Goal: Book appointment/travel/reservation

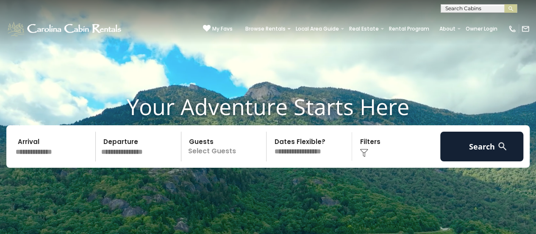
click at [37, 156] on input "text" at bounding box center [54, 146] width 83 height 30
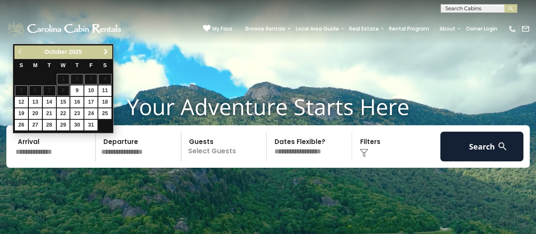
click at [106, 50] on span "Next" at bounding box center [106, 51] width 7 height 7
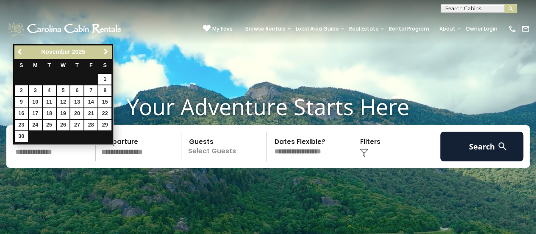
click at [106, 50] on span "Next" at bounding box center [106, 51] width 7 height 7
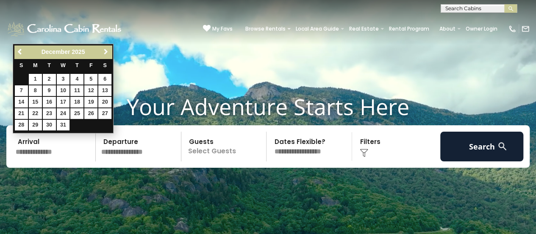
click at [106, 50] on span "Next" at bounding box center [106, 51] width 7 height 7
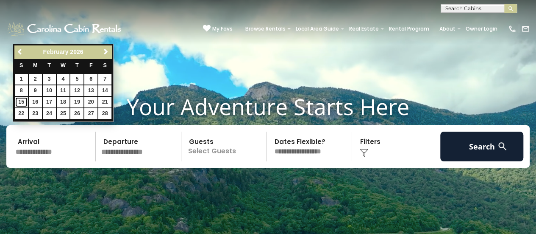
click at [18, 101] on link "15" at bounding box center [21, 102] width 13 height 11
type input "*******"
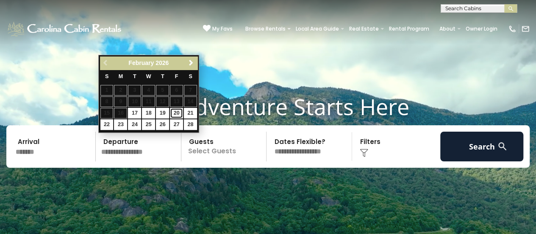
click at [179, 114] on link "20" at bounding box center [176, 113] width 13 height 11
type input "*******"
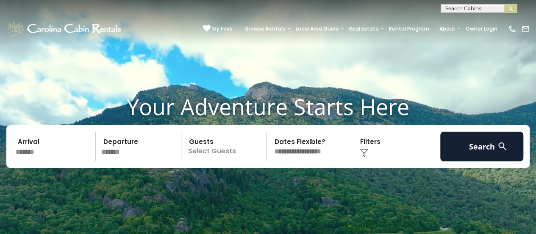
click at [210, 152] on p "Select Guests" at bounding box center [225, 146] width 83 height 30
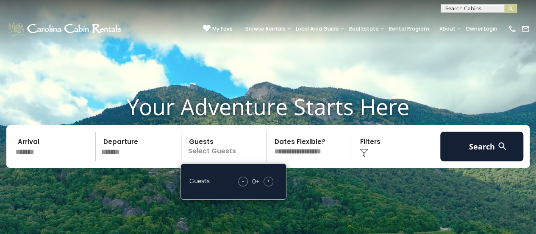
click at [268, 179] on span "+" at bounding box center [268, 180] width 3 height 8
click at [289, 155] on select "**********" at bounding box center [310, 146] width 83 height 30
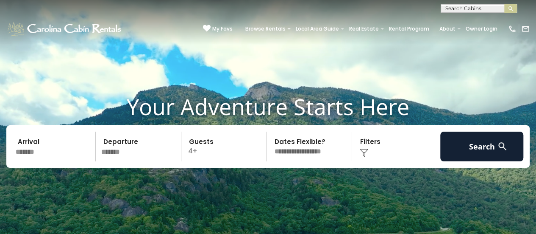
click at [290, 153] on select "**********" at bounding box center [310, 146] width 83 height 30
click at [498, 149] on img at bounding box center [502, 146] width 11 height 11
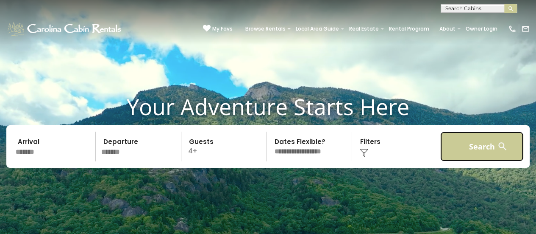
click at [460, 143] on button "Search" at bounding box center [481, 146] width 83 height 30
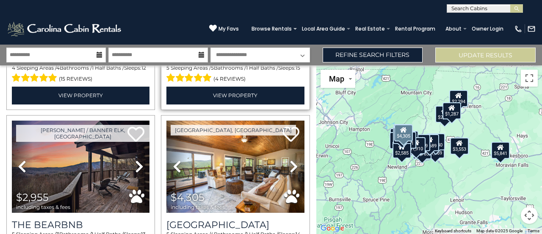
scroll to position [1653, 0]
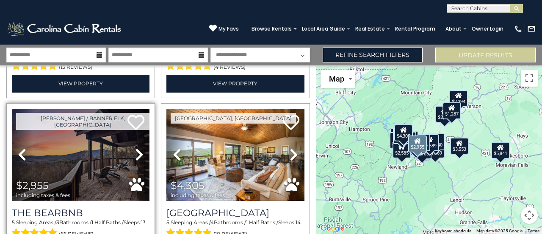
click at [115, 156] on img at bounding box center [81, 154] width 138 height 92
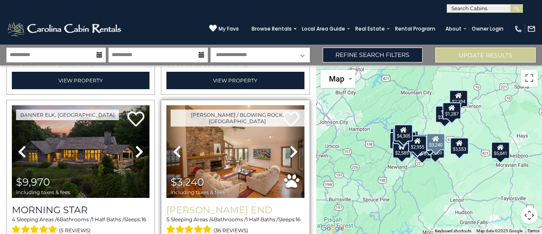
scroll to position [1992, 0]
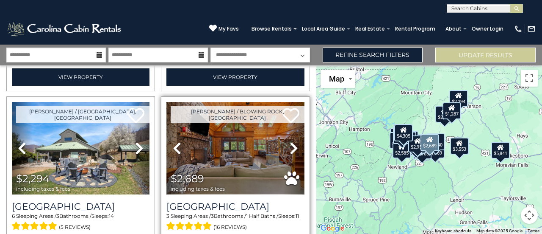
click at [239, 156] on img at bounding box center [236, 148] width 138 height 92
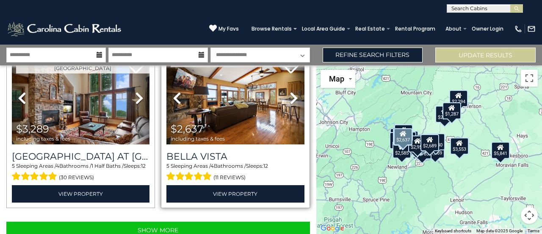
scroll to position [2375, 0]
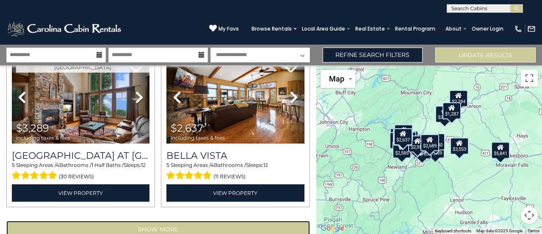
click at [247, 220] on button "Show More" at bounding box center [158, 228] width 304 height 17
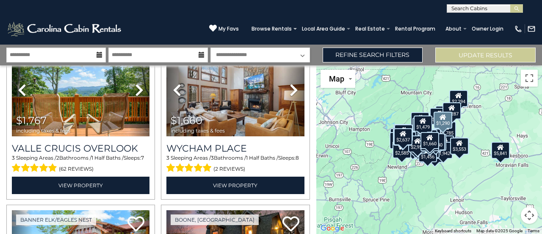
scroll to position [2460, 0]
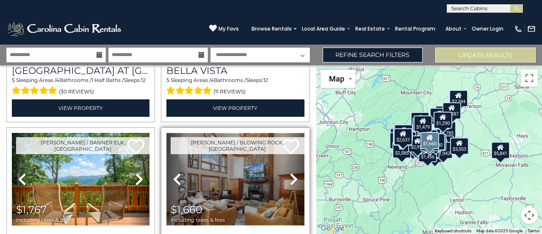
click at [218, 145] on img at bounding box center [236, 179] width 138 height 92
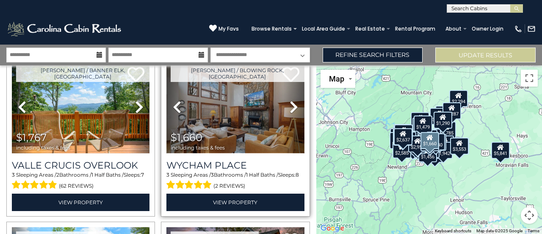
scroll to position [2629, 0]
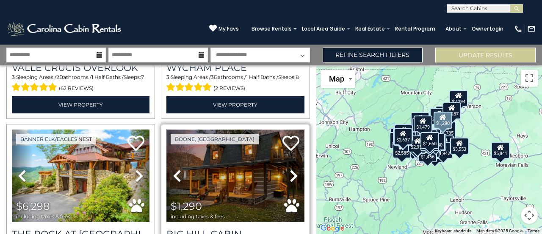
click at [236, 167] on img at bounding box center [236, 175] width 138 height 92
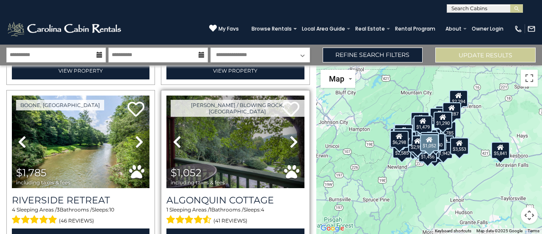
scroll to position [2841, 0]
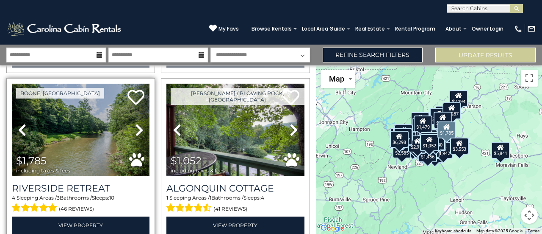
click at [81, 119] on img at bounding box center [81, 129] width 138 height 92
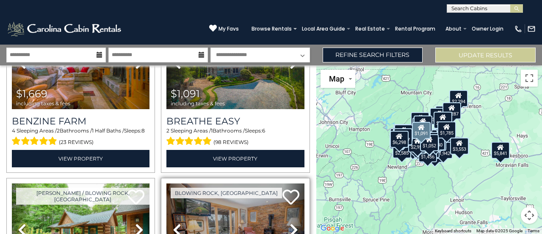
scroll to position [3138, 0]
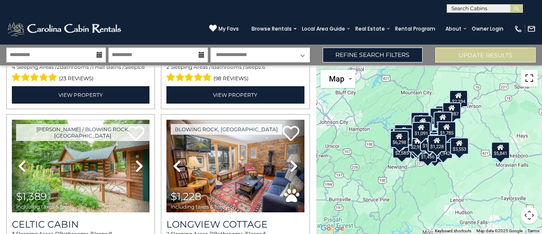
click at [526, 84] on button "Toggle fullscreen view" at bounding box center [529, 78] width 17 height 17
click at [426, 156] on div "$1,456" at bounding box center [428, 153] width 19 height 17
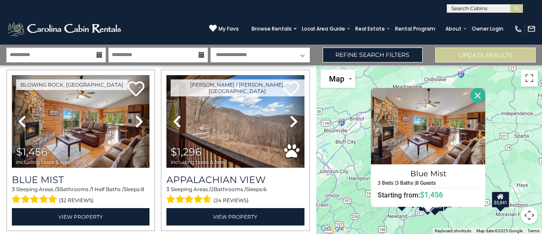
scroll to position [4621, 0]
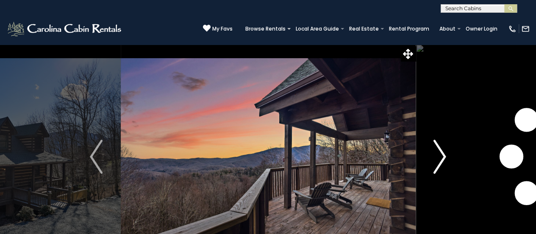
click at [430, 158] on button "Next" at bounding box center [439, 156] width 49 height 225
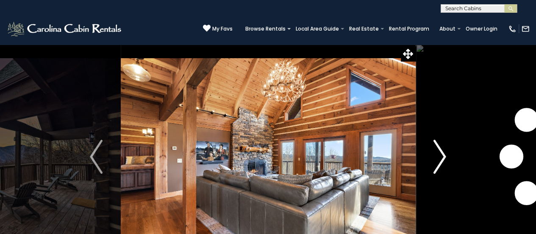
click at [430, 158] on button "Next" at bounding box center [439, 156] width 49 height 225
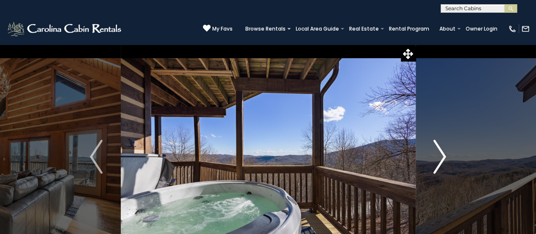
click at [430, 158] on button "Next" at bounding box center [439, 156] width 49 height 225
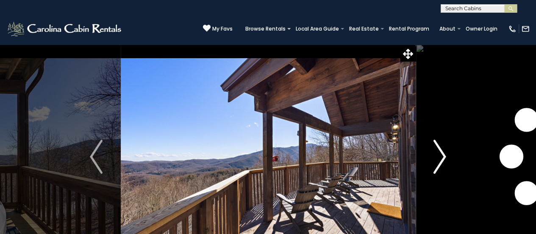
click at [430, 158] on button "Next" at bounding box center [439, 156] width 49 height 225
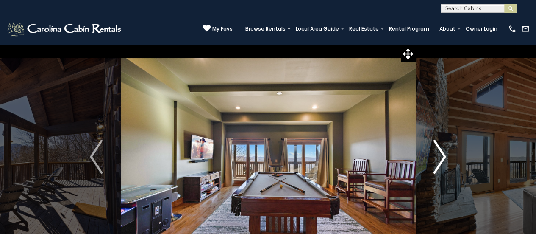
click at [430, 158] on button "Next" at bounding box center [439, 156] width 49 height 225
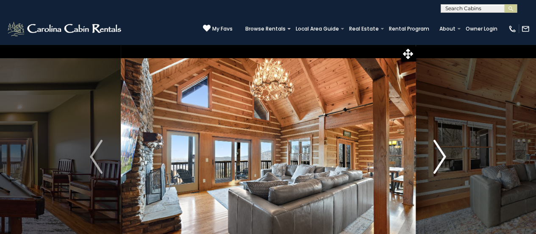
click at [430, 158] on button "Next" at bounding box center [439, 156] width 49 height 225
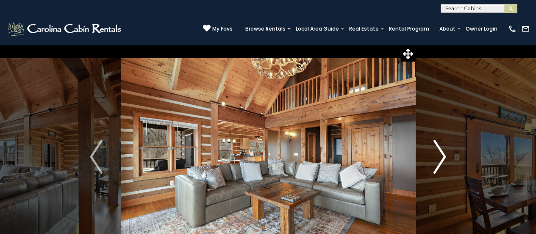
click at [430, 158] on button "Next" at bounding box center [439, 156] width 49 height 225
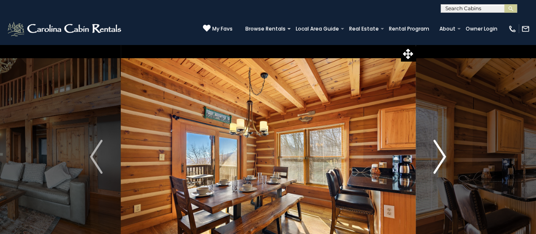
click at [430, 158] on button "Next" at bounding box center [439, 156] width 49 height 225
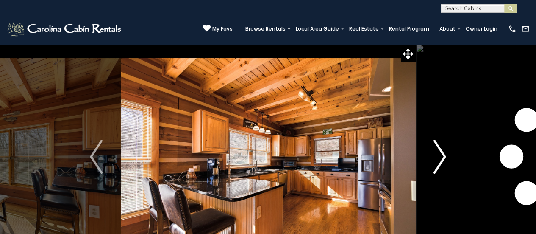
click at [430, 158] on button "Next" at bounding box center [439, 156] width 49 height 225
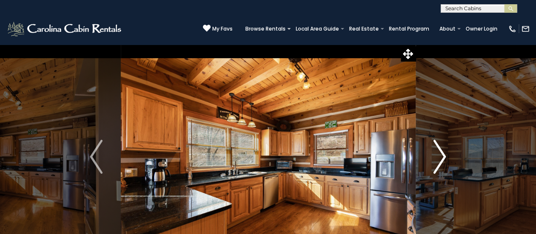
click at [430, 158] on button "Next" at bounding box center [439, 156] width 49 height 225
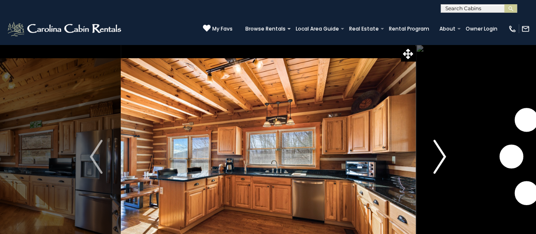
click at [430, 158] on button "Next" at bounding box center [439, 156] width 49 height 225
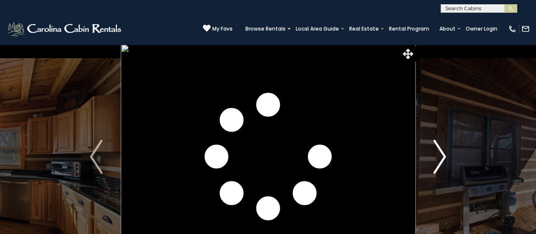
click at [430, 158] on button "Next" at bounding box center [439, 156] width 49 height 225
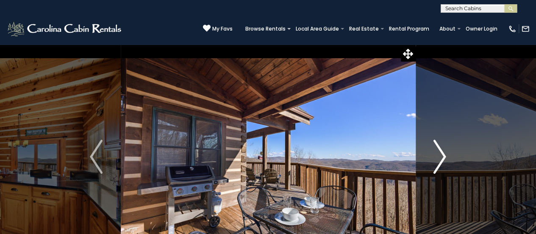
click at [430, 158] on button "Next" at bounding box center [439, 156] width 49 height 225
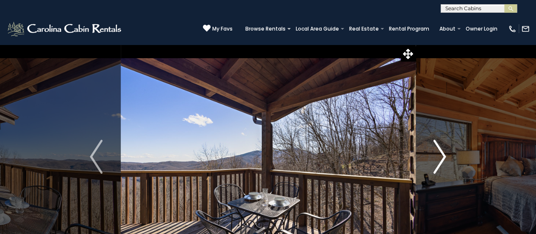
click at [430, 158] on button "Next" at bounding box center [439, 156] width 49 height 225
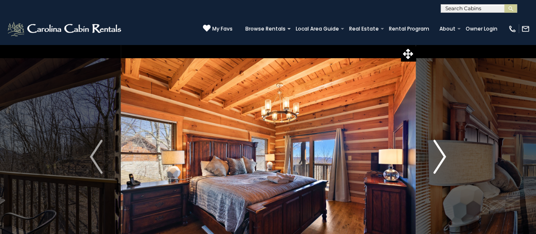
click at [430, 158] on button "Next" at bounding box center [439, 156] width 49 height 225
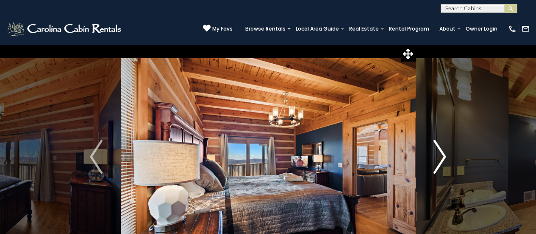
click at [430, 158] on button "Next" at bounding box center [439, 156] width 49 height 225
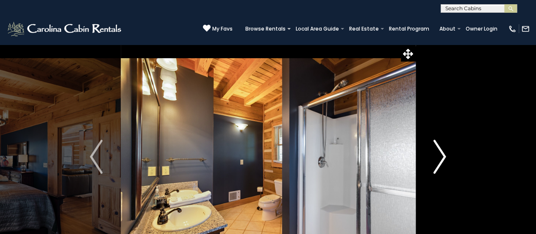
click at [430, 158] on button "Next" at bounding box center [439, 156] width 49 height 225
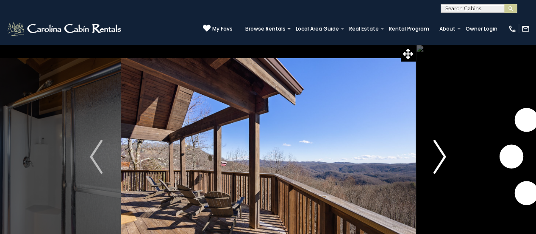
click at [430, 158] on button "Next" at bounding box center [439, 156] width 49 height 225
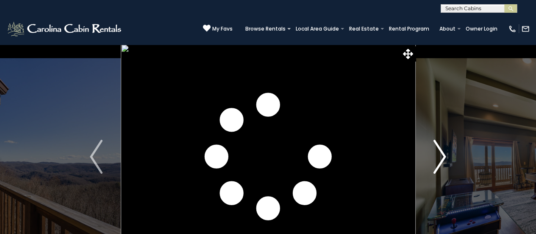
click at [430, 157] on button "Next" at bounding box center [439, 156] width 49 height 225
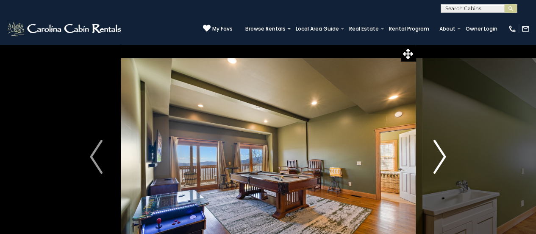
click at [430, 157] on button "Next" at bounding box center [439, 156] width 49 height 225
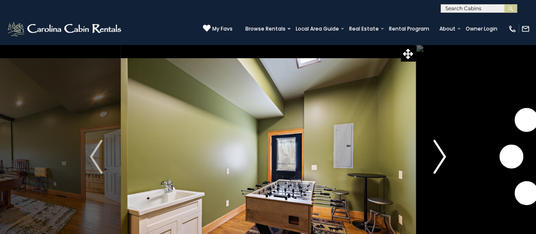
click at [430, 157] on button "Next" at bounding box center [439, 156] width 49 height 225
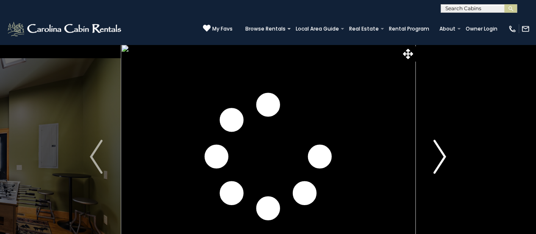
click at [430, 157] on button "Next" at bounding box center [439, 156] width 49 height 225
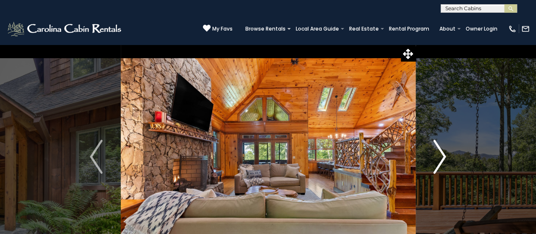
click at [436, 156] on img "Next" at bounding box center [440, 156] width 13 height 34
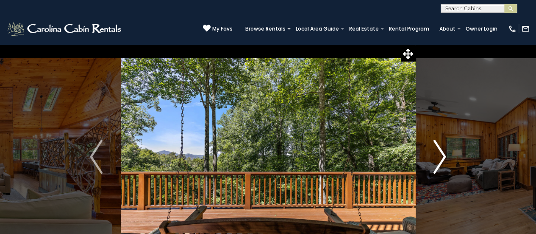
click at [437, 156] on img "Next" at bounding box center [440, 156] width 13 height 34
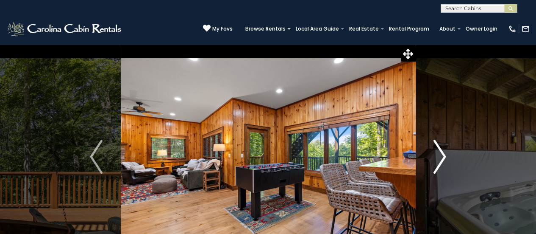
click at [437, 156] on img "Next" at bounding box center [440, 156] width 13 height 34
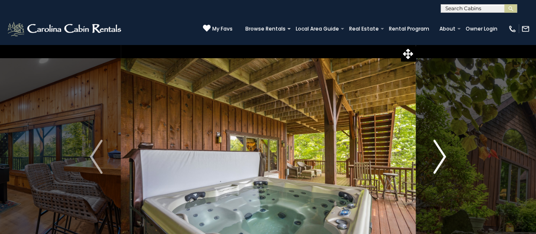
click at [437, 156] on img "Next" at bounding box center [440, 156] width 13 height 34
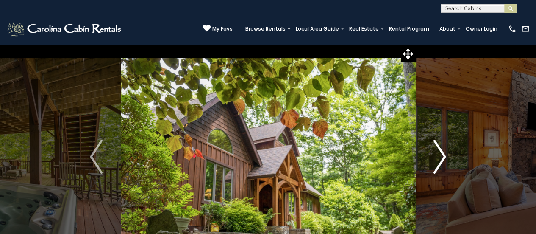
click at [437, 156] on img "Next" at bounding box center [440, 156] width 13 height 34
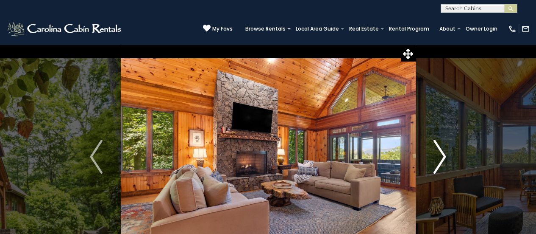
click at [436, 155] on img "Next" at bounding box center [440, 156] width 13 height 34
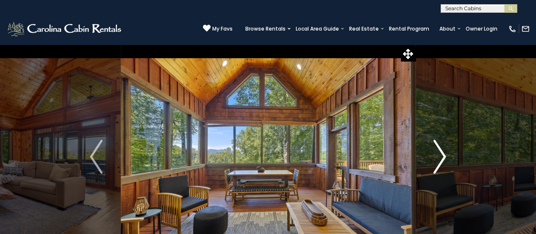
click at [436, 153] on img "Next" at bounding box center [440, 156] width 13 height 34
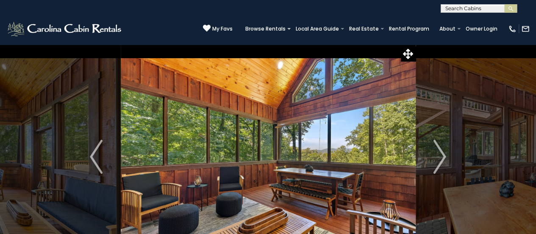
scroll to position [42, 0]
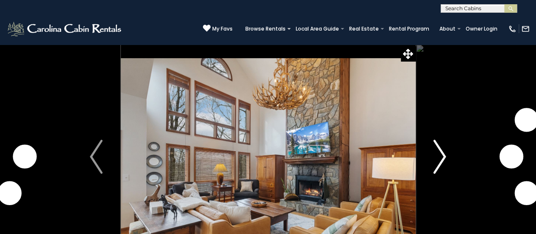
click at [457, 164] on button "Next" at bounding box center [439, 156] width 49 height 225
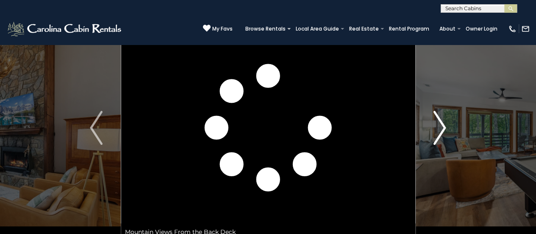
scroll to position [42, 0]
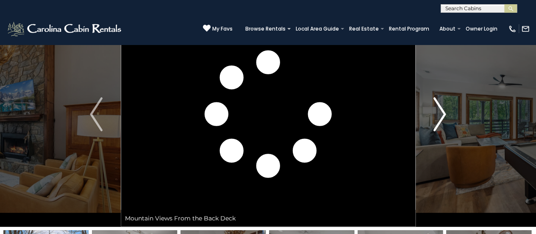
click at [449, 115] on button "Next" at bounding box center [439, 114] width 49 height 225
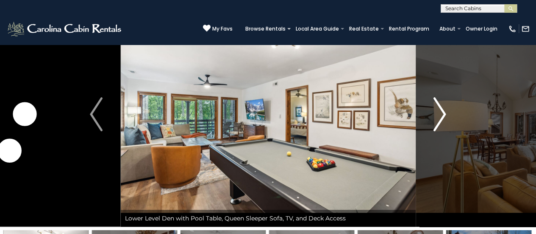
click at [448, 109] on button "Next" at bounding box center [439, 114] width 49 height 225
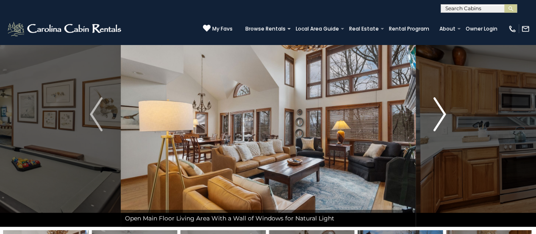
click at [448, 109] on button "Next" at bounding box center [439, 114] width 49 height 225
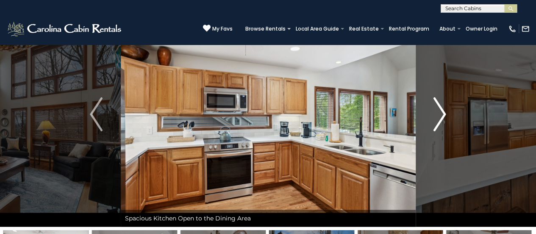
click at [441, 128] on img "Next" at bounding box center [440, 114] width 13 height 34
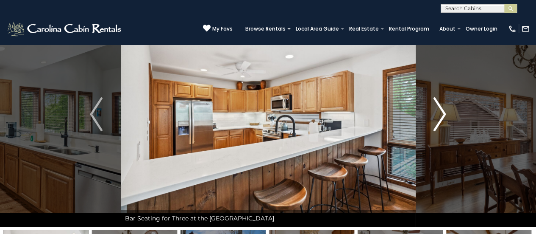
click at [441, 128] on img "Next" at bounding box center [440, 114] width 13 height 34
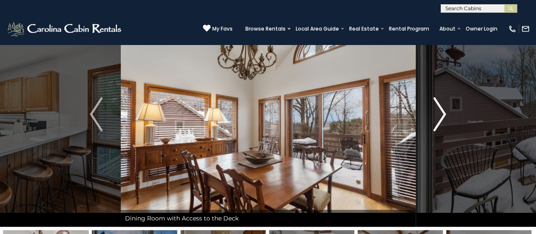
click at [441, 128] on img "Next" at bounding box center [440, 114] width 13 height 34
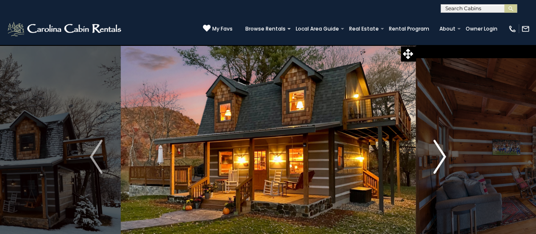
click at [447, 157] on button "Next" at bounding box center [439, 156] width 49 height 225
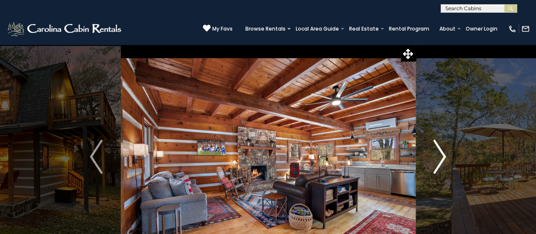
click at [447, 157] on button "Next" at bounding box center [439, 156] width 49 height 225
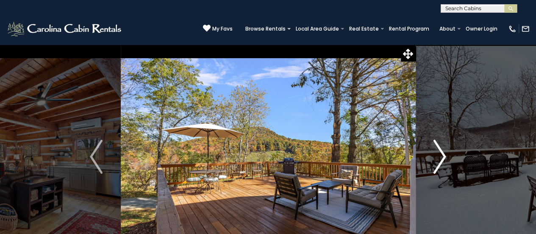
click at [447, 157] on button "Next" at bounding box center [439, 156] width 49 height 225
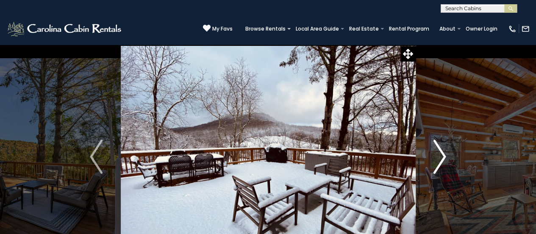
click at [447, 157] on button "Next" at bounding box center [439, 156] width 49 height 225
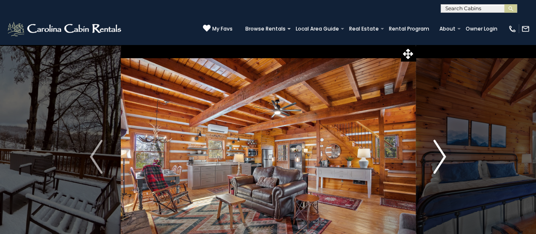
click at [447, 157] on button "Next" at bounding box center [439, 156] width 49 height 225
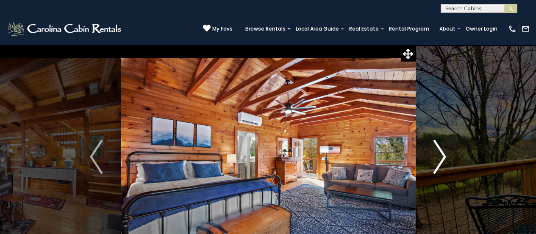
click at [447, 157] on button "Next" at bounding box center [439, 156] width 49 height 225
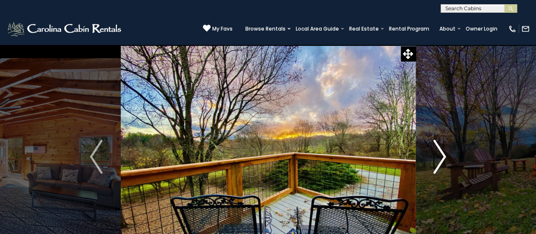
click at [447, 157] on button "Next" at bounding box center [439, 156] width 49 height 225
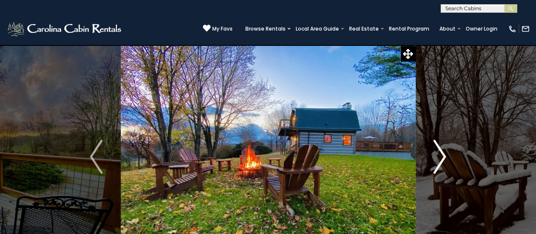
click at [447, 157] on button "Next" at bounding box center [439, 156] width 49 height 225
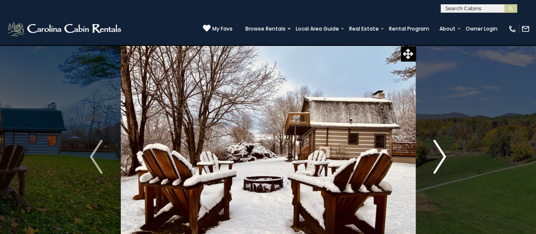
click at [447, 157] on button "Next" at bounding box center [439, 156] width 49 height 225
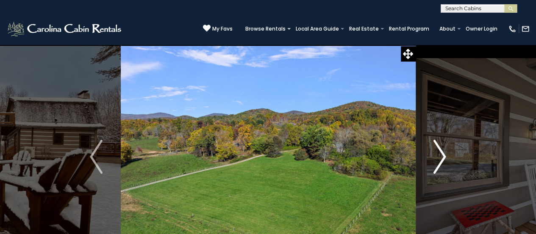
click at [447, 157] on button "Next" at bounding box center [439, 156] width 49 height 225
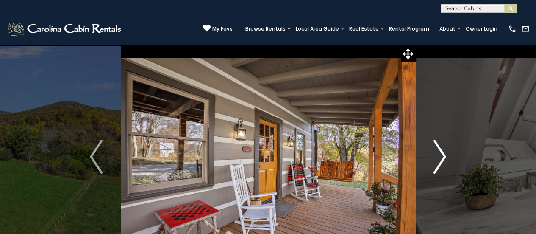
click at [447, 157] on button "Next" at bounding box center [439, 156] width 49 height 225
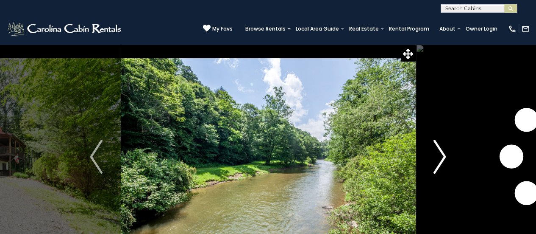
click at [453, 155] on button "Next" at bounding box center [439, 156] width 49 height 225
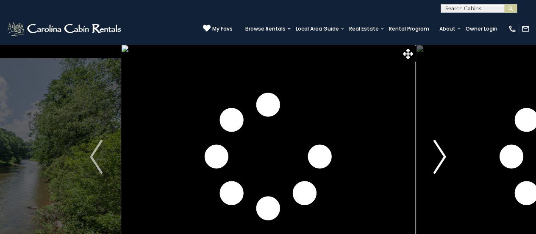
click at [453, 155] on button "Next" at bounding box center [439, 156] width 49 height 225
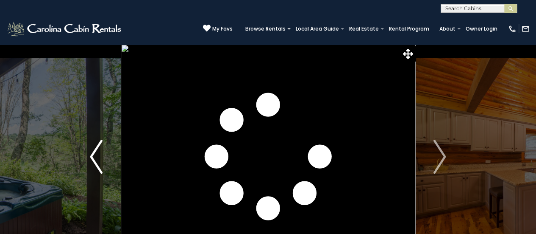
click at [84, 156] on button "Previous" at bounding box center [96, 156] width 49 height 225
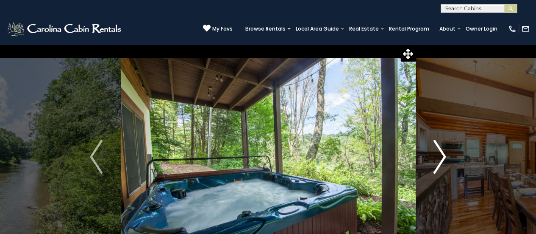
click at [452, 156] on button "Next" at bounding box center [439, 156] width 49 height 225
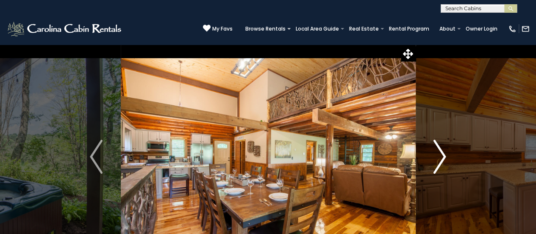
click at [452, 156] on button "Next" at bounding box center [439, 156] width 49 height 225
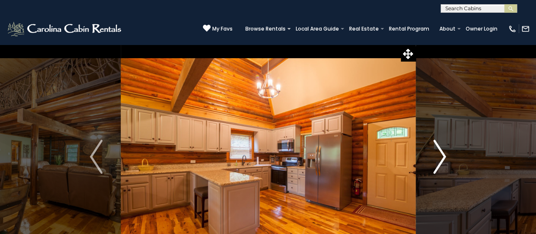
click at [452, 156] on button "Next" at bounding box center [439, 156] width 49 height 225
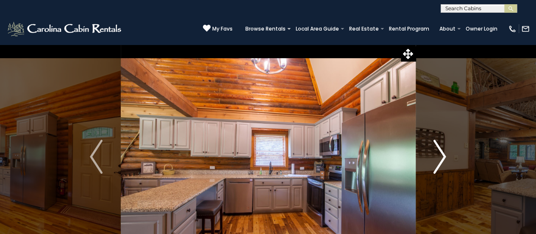
click at [452, 156] on button "Next" at bounding box center [439, 156] width 49 height 225
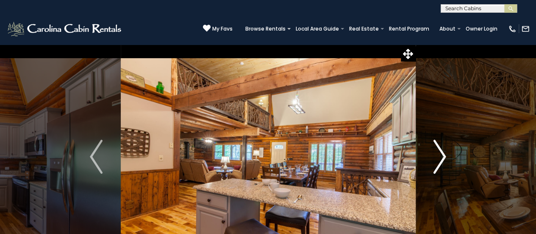
click at [452, 156] on button "Next" at bounding box center [439, 156] width 49 height 225
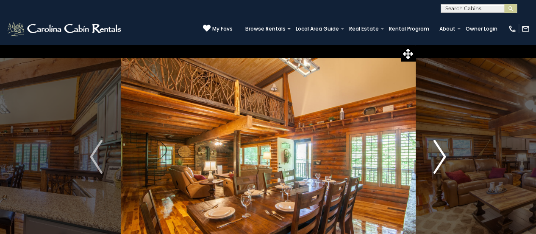
click at [452, 156] on button "Next" at bounding box center [439, 156] width 49 height 225
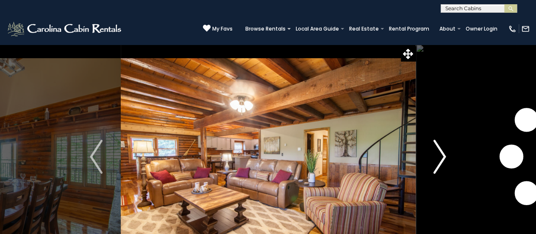
click at [452, 156] on button "Next" at bounding box center [439, 156] width 49 height 225
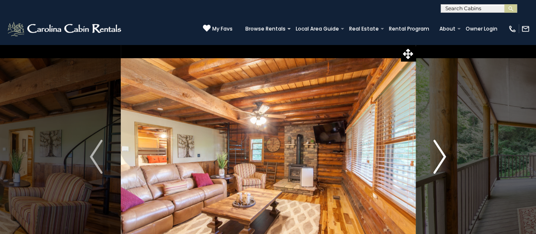
click at [452, 156] on button "Next" at bounding box center [439, 156] width 49 height 225
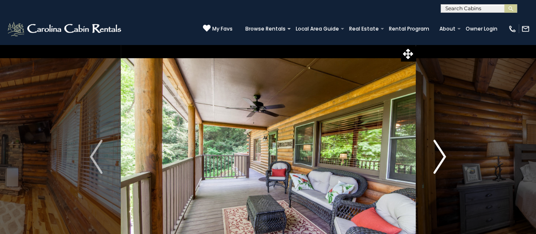
click at [452, 156] on button "Next" at bounding box center [439, 156] width 49 height 225
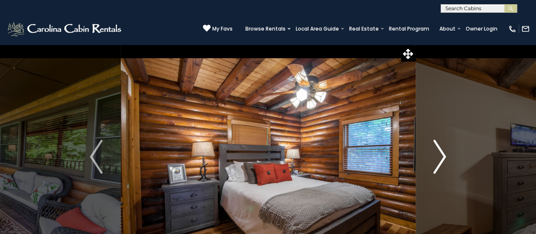
click at [452, 156] on button "Next" at bounding box center [439, 156] width 49 height 225
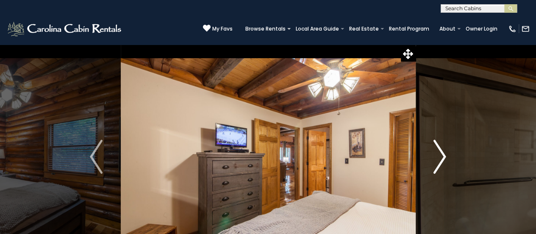
click at [452, 156] on button "Next" at bounding box center [439, 156] width 49 height 225
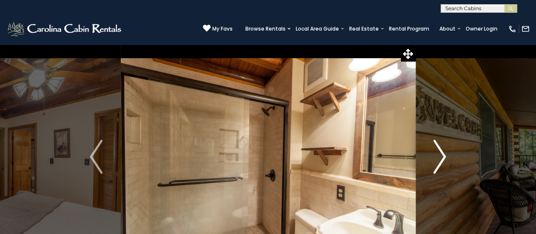
click at [452, 156] on button "Next" at bounding box center [439, 156] width 49 height 225
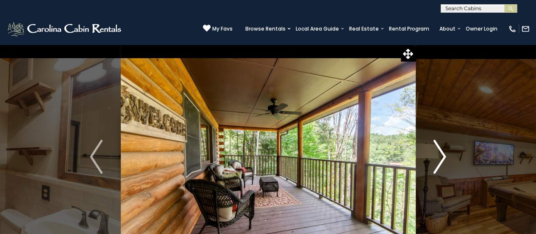
click at [452, 156] on button "Next" at bounding box center [439, 156] width 49 height 225
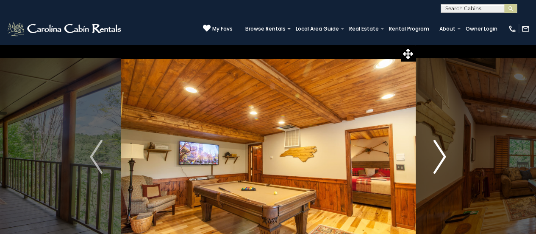
click at [452, 156] on button "Next" at bounding box center [439, 156] width 49 height 225
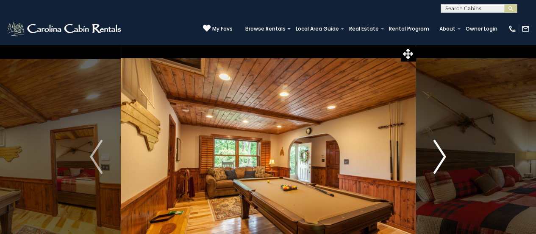
click at [452, 156] on button "Next" at bounding box center [439, 156] width 49 height 225
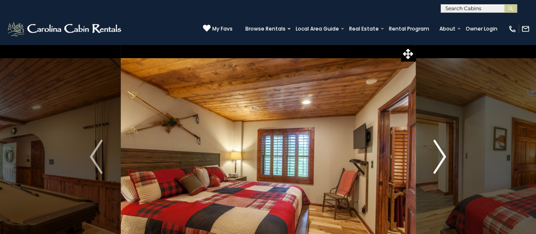
click at [452, 156] on button "Next" at bounding box center [439, 156] width 49 height 225
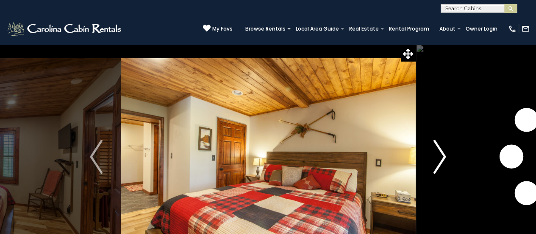
click at [452, 156] on button "Next" at bounding box center [439, 156] width 49 height 225
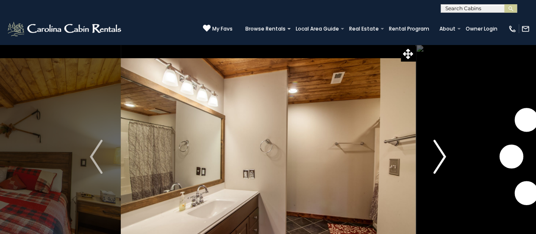
click at [452, 156] on button "Next" at bounding box center [439, 156] width 49 height 225
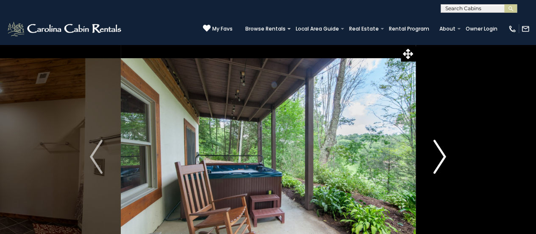
click at [452, 156] on button "Next" at bounding box center [439, 156] width 49 height 225
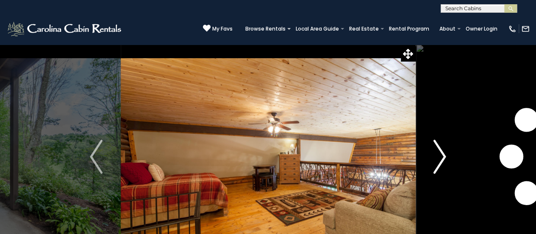
click at [452, 156] on button "Next" at bounding box center [439, 156] width 49 height 225
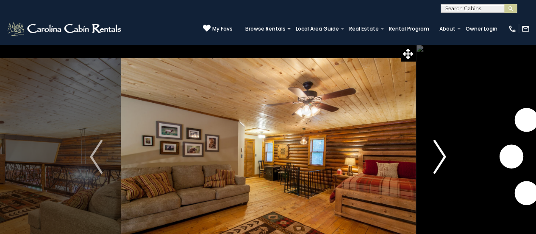
click at [452, 157] on button "Next" at bounding box center [439, 156] width 49 height 225
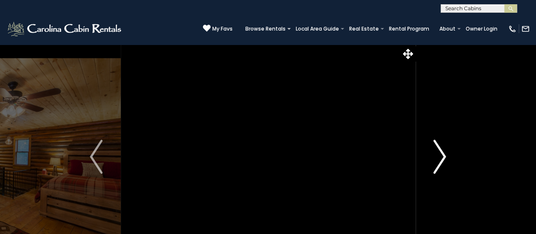
click at [452, 157] on button "Next" at bounding box center [439, 156] width 49 height 225
